Goal: Transaction & Acquisition: Purchase product/service

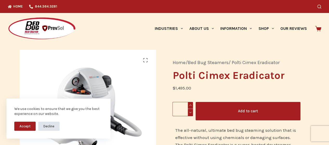
click at [54, 126] on button "Decline" at bounding box center [48, 126] width 21 height 9
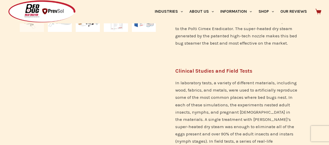
scroll to position [130, 0]
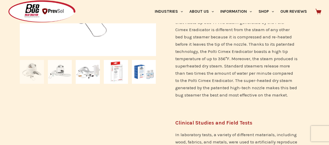
click at [57, 71] on img at bounding box center [60, 72] width 24 height 24
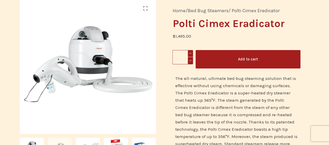
scroll to position [78, 0]
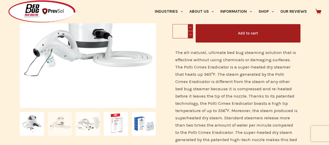
click at [85, 124] on img at bounding box center [88, 124] width 24 height 24
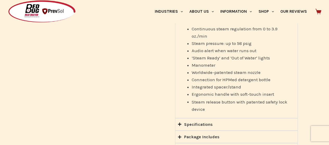
scroll to position [416, 0]
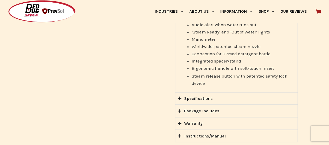
click at [180, 109] on icon "Accordion. Open links with Enter or Space, close with Escape, and navigate with…" at bounding box center [179, 111] width 3 height 4
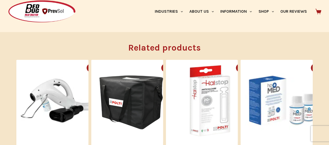
scroll to position [651, 0]
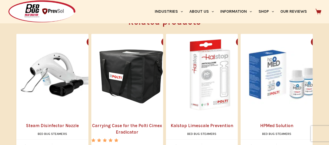
click at [279, 81] on img "HPMed Solution" at bounding box center [282, 75] width 82 height 82
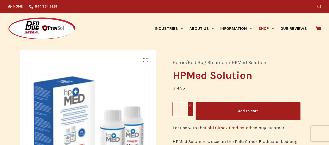
drag, startPoint x: 225, startPoint y: 90, endPoint x: 218, endPoint y: 90, distance: 7.1
